Goal: Information Seeking & Learning: Learn about a topic

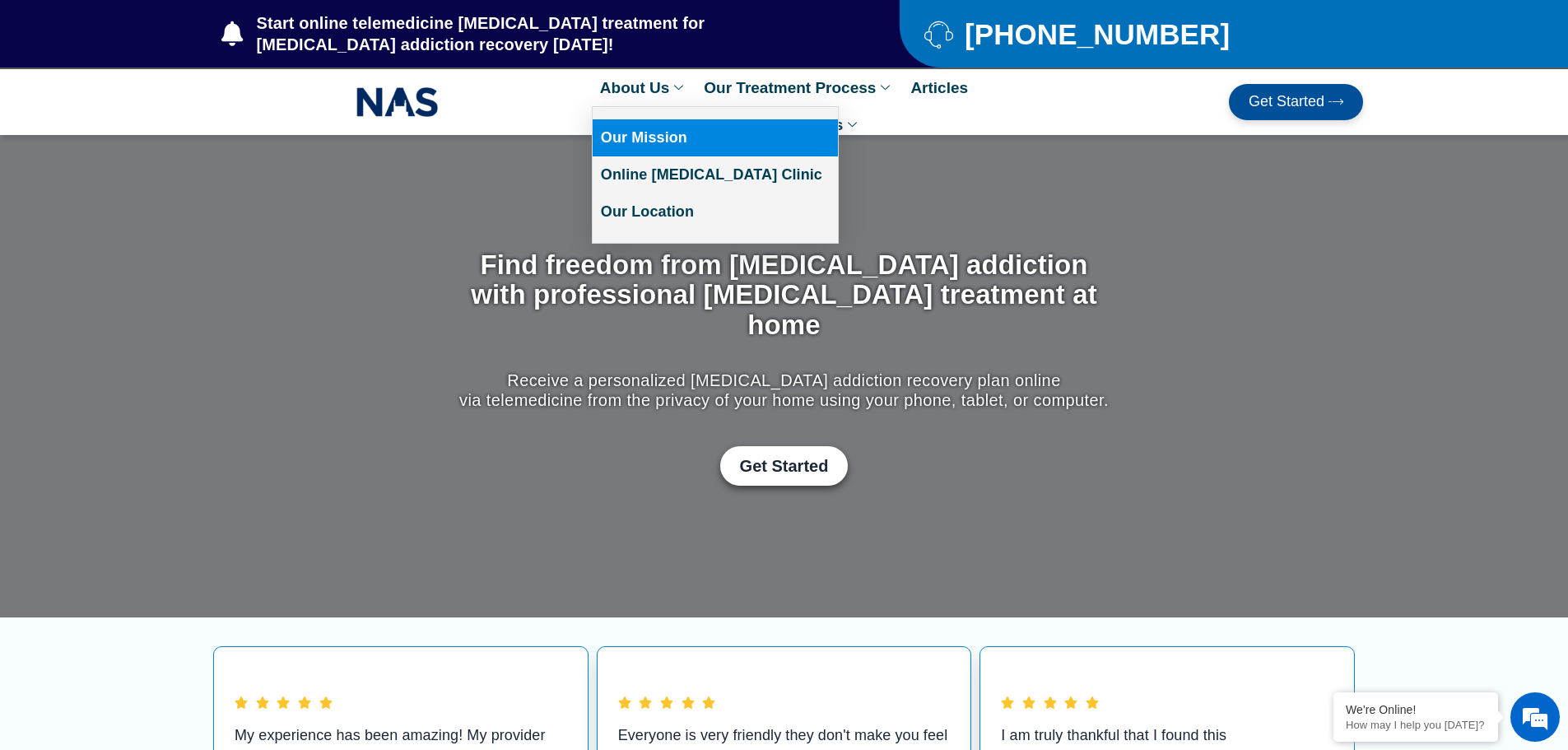
click at [651, 145] on link "Our Mission" at bounding box center [715, 138] width 245 height 37
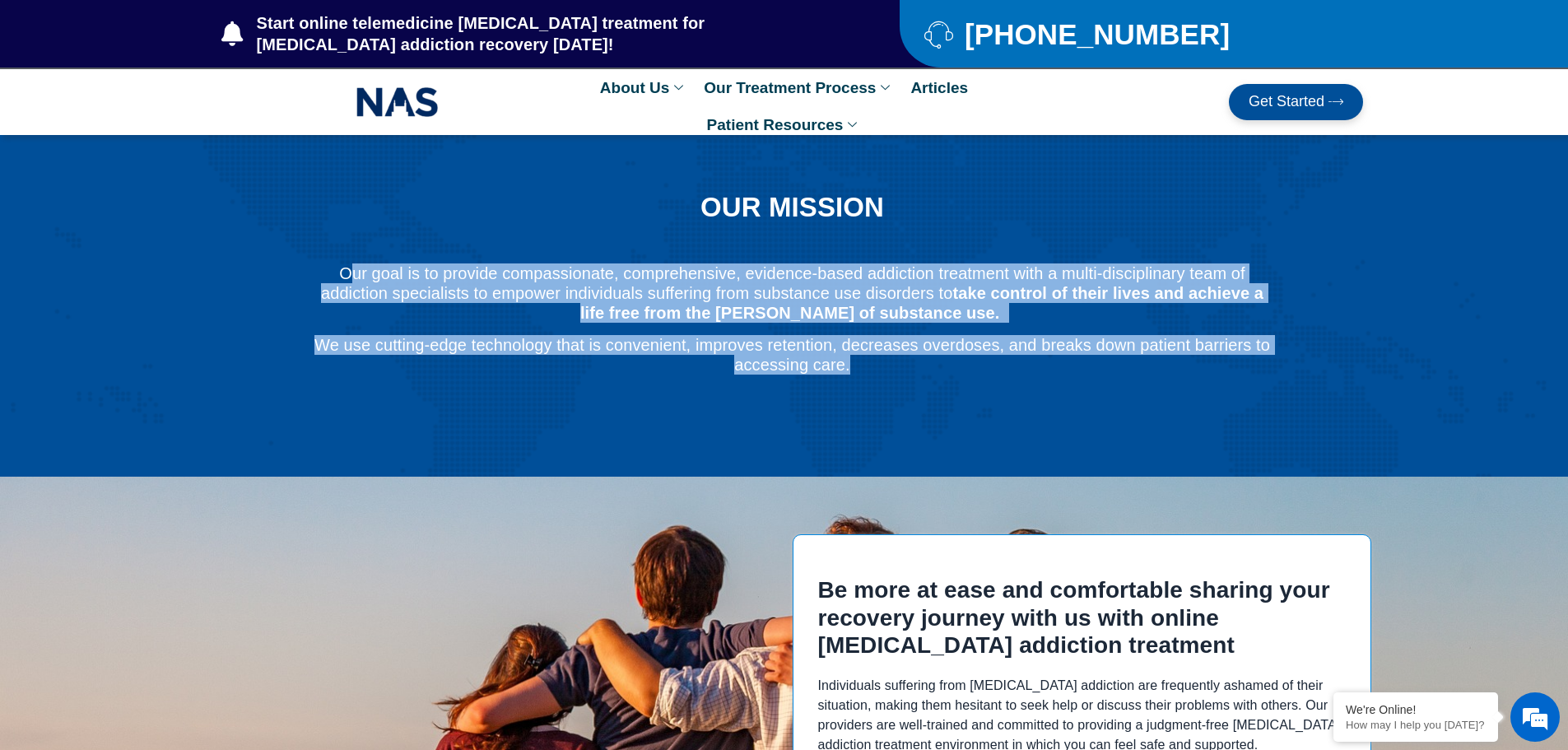
drag, startPoint x: 860, startPoint y: 373, endPoint x: 350, endPoint y: 267, distance: 520.9
click at [350, 267] on div "Our goal is to provide compassionate, comprehensive, evidence-based addiction t…" at bounding box center [791, 340] width 959 height 156
copy div "ur goal is to provide compassionate, comprehensive, evidence-based addiction tr…"
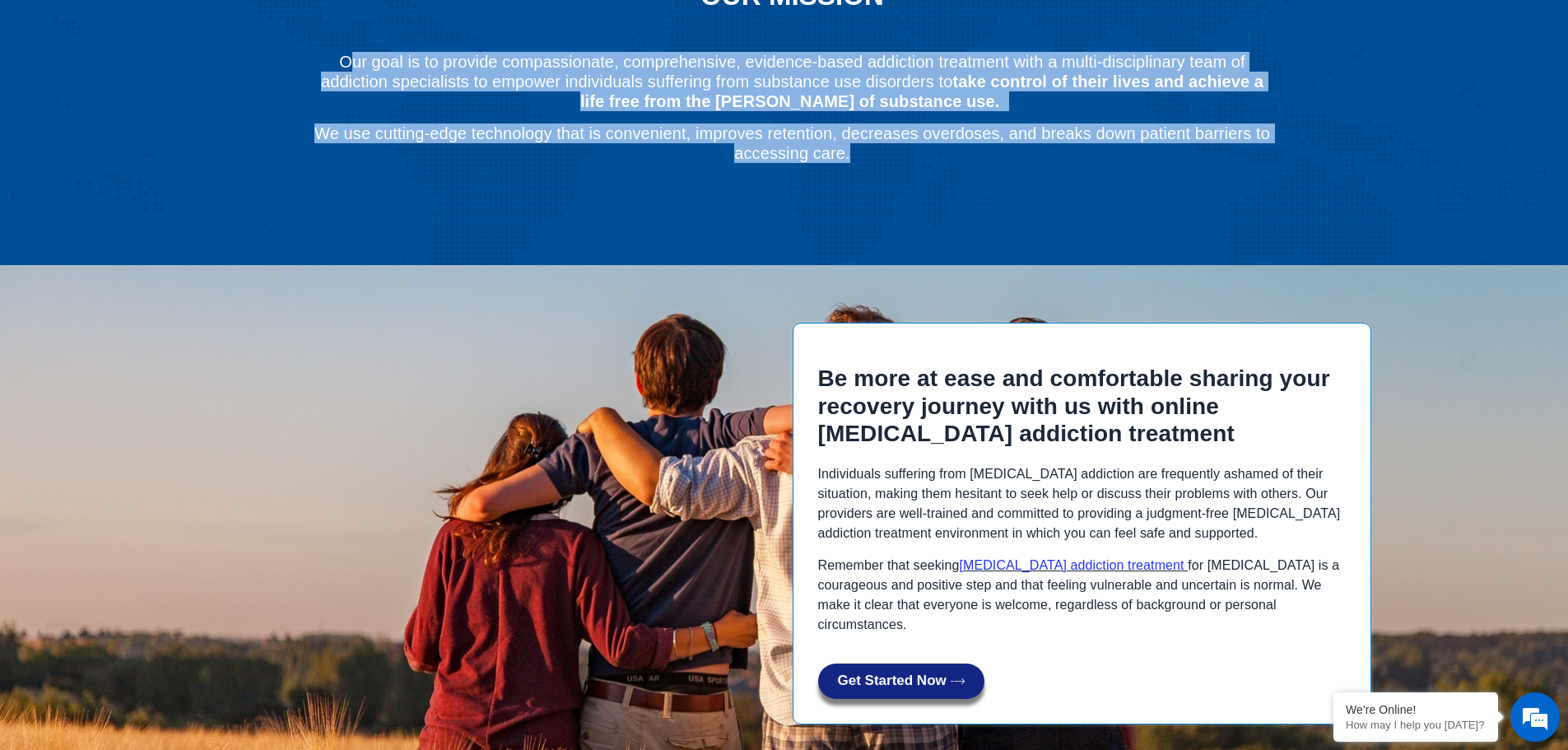
scroll to position [108, 0]
